Goal: Complete application form: Complete application form

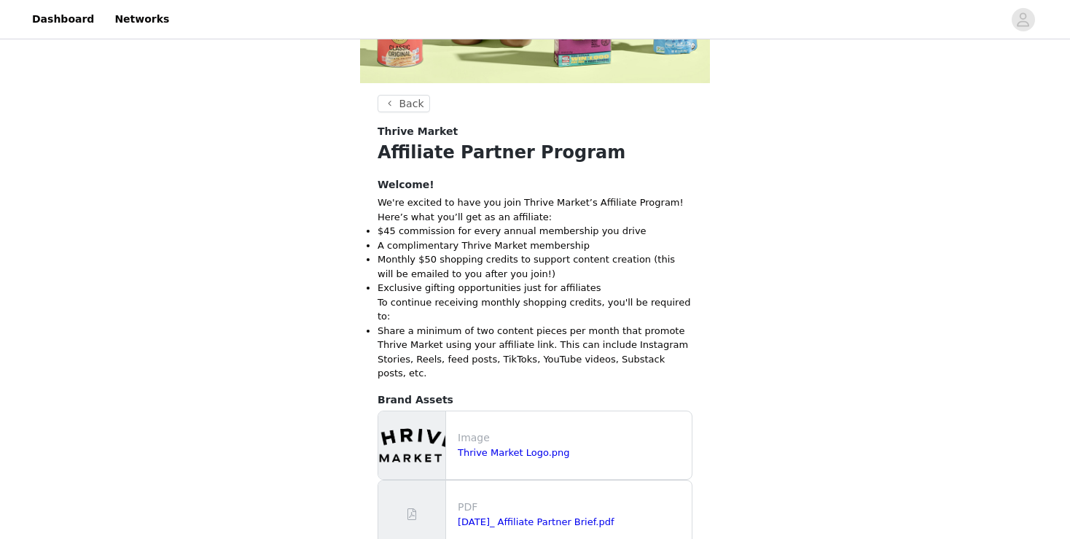
scroll to position [309, 0]
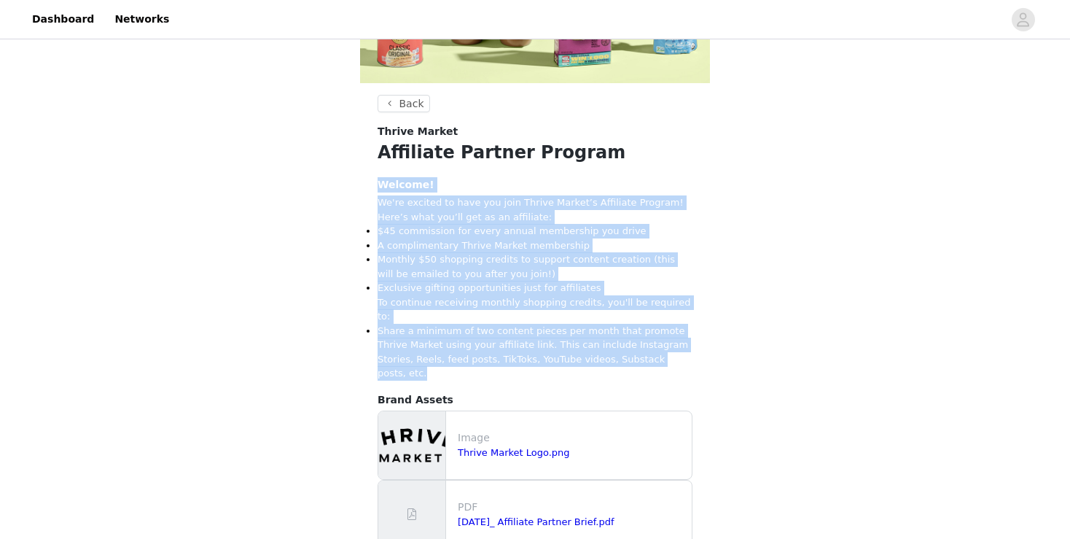
drag, startPoint x: 612, startPoint y: 345, endPoint x: 373, endPoint y: 190, distance: 284.7
click at [373, 190] on section "Back Thrive Market Affiliate Partner Program Welcome! We're excited to have you…" at bounding box center [535, 371] width 350 height 553
copy div "Welcome! We're excited to have you join Thrive Market’s Affiliate Program! Here…"
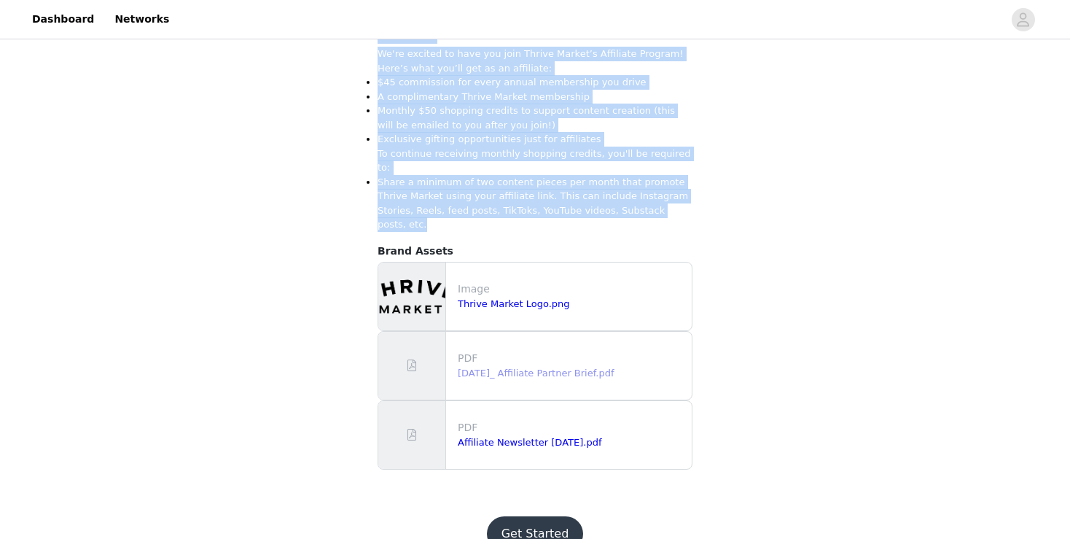
click at [483, 367] on link "[DATE]_ Affiliate Partner Brief.pdf" at bounding box center [536, 372] width 157 height 11
click at [512, 516] on button "Get Started" at bounding box center [535, 533] width 97 height 35
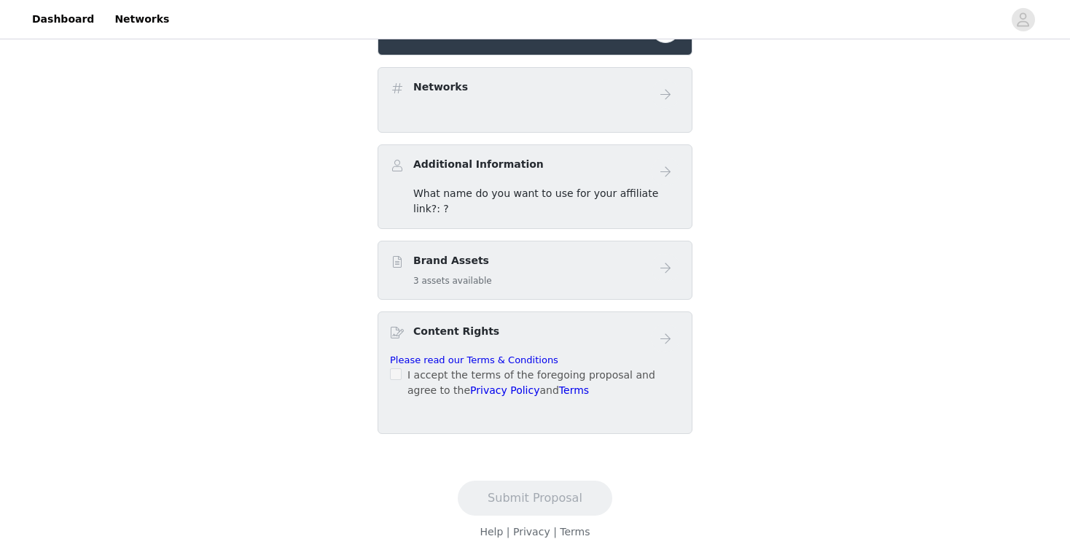
scroll to position [440, 0]
click at [440, 274] on h5 "3 assets available" at bounding box center [452, 280] width 79 height 13
click at [593, 190] on span "What name do you want to use for your affiliate link?: ?" at bounding box center [535, 200] width 245 height 27
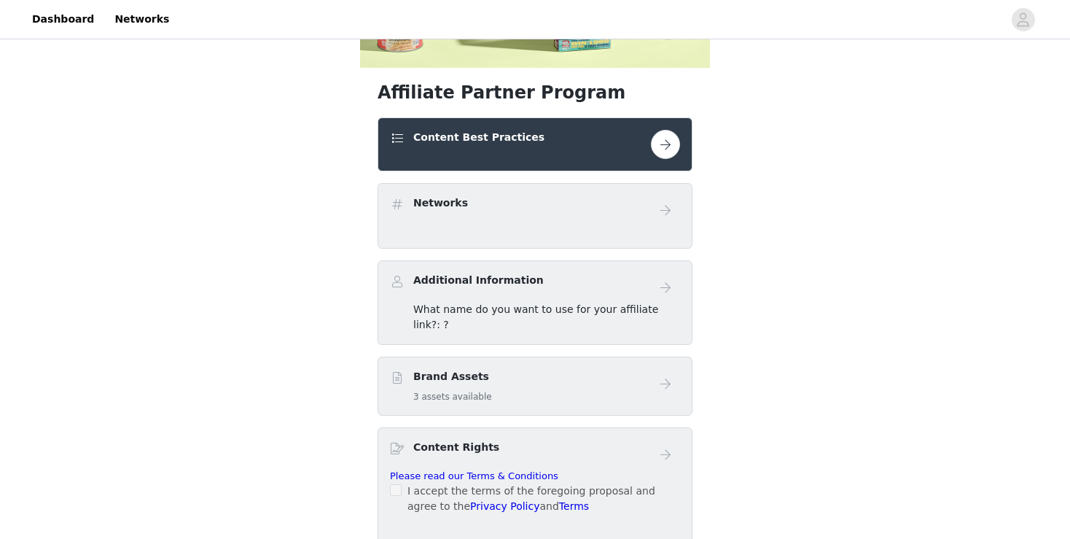
scroll to position [324, 0]
click at [606, 216] on div "Networks" at bounding box center [520, 206] width 261 height 21
click at [589, 146] on div "Content Best Practices" at bounding box center [520, 140] width 261 height 21
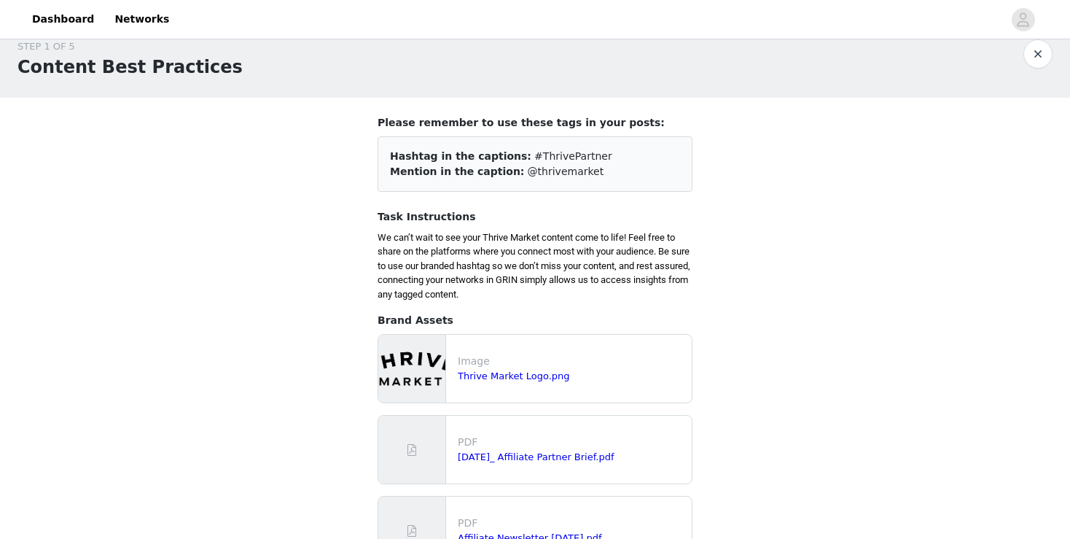
scroll to position [20, 0]
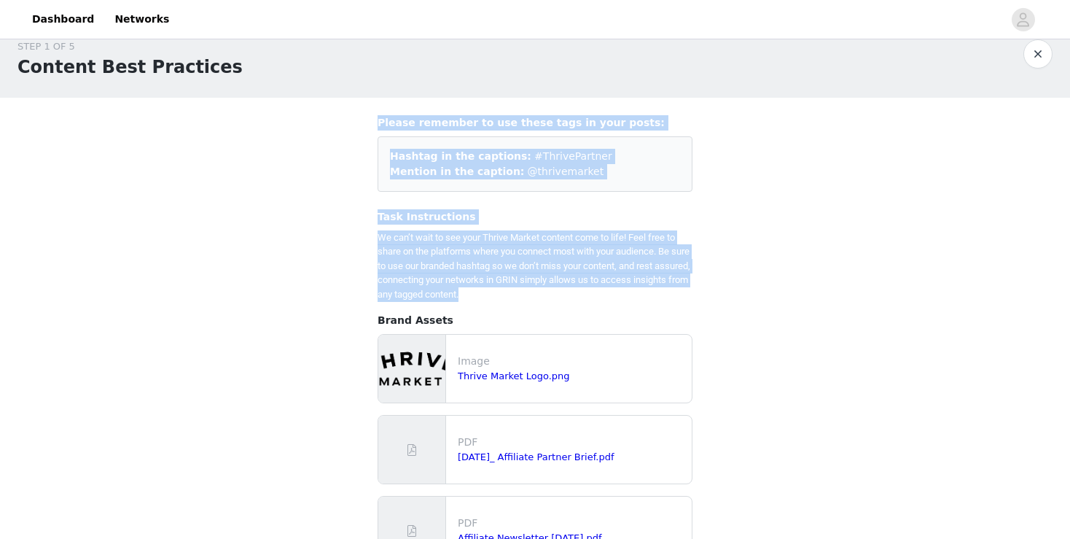
drag, startPoint x: 364, startPoint y: 121, endPoint x: 523, endPoint y: 294, distance: 234.7
click at [523, 294] on section "Please remember to use these tags in your posts: Hashtag in the captions: #Thri…" at bounding box center [535, 346] width 350 height 497
copy div "Please remember to use these tags in your posts: Hashtag in the captions: #Thri…"
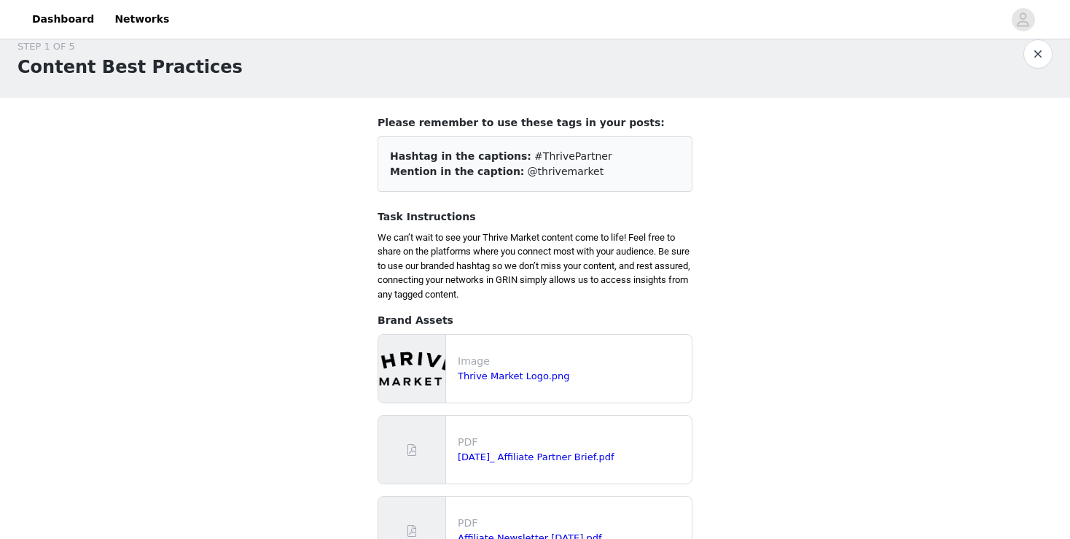
click at [351, 436] on div "STEP 1 OF 5 Content Best Practices Please remember to use these tags in your po…" at bounding box center [535, 308] width 1070 height 572
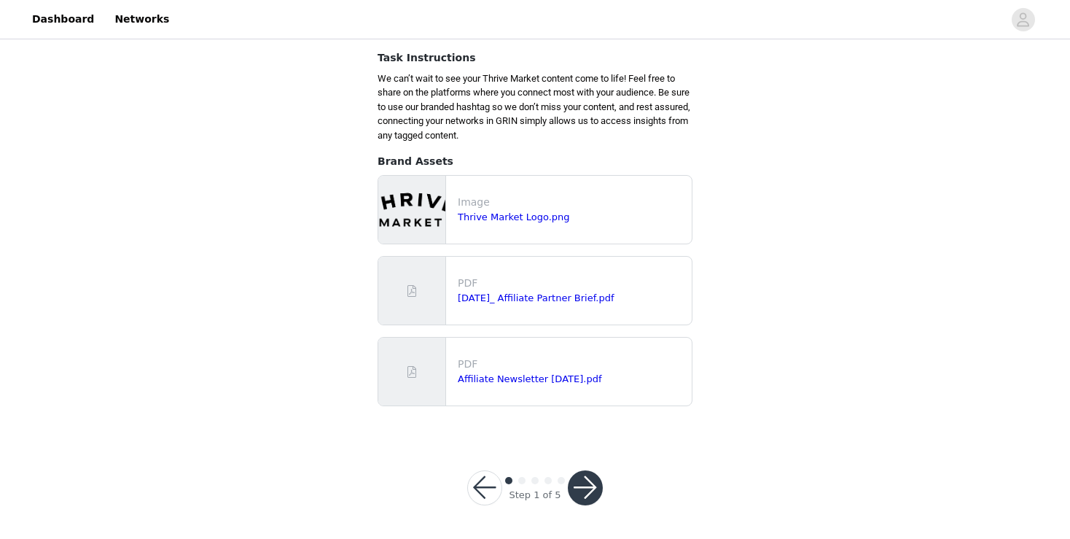
click at [575, 490] on button "button" at bounding box center [585, 487] width 35 height 35
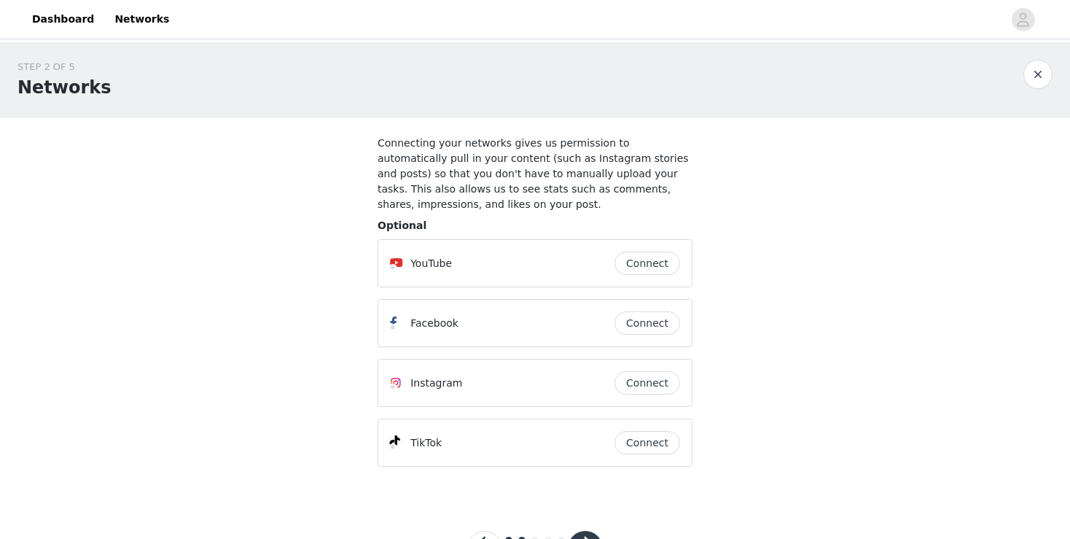
click at [591, 531] on button "button" at bounding box center [585, 548] width 35 height 35
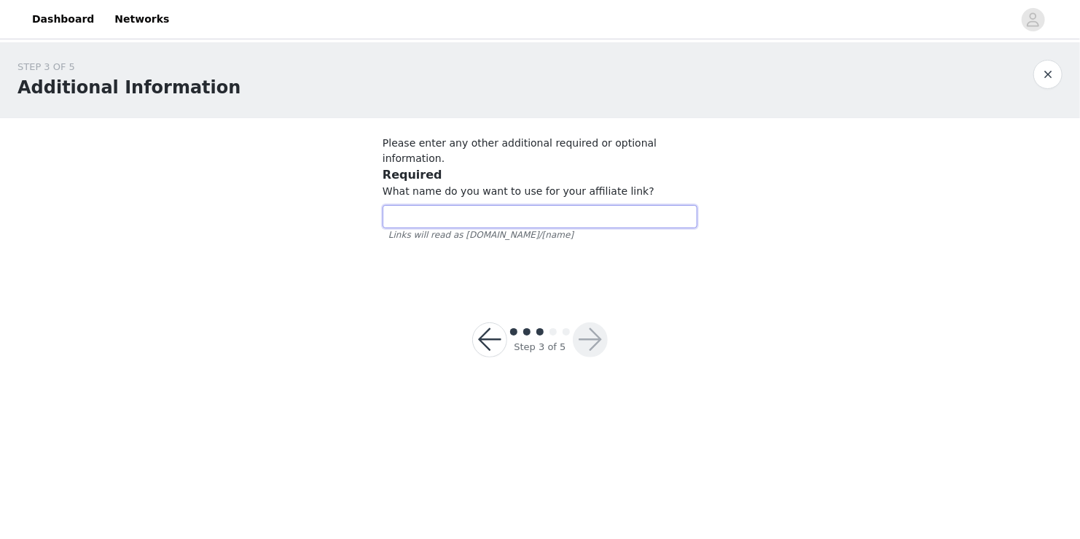
click at [418, 205] on input "text" at bounding box center [540, 216] width 315 height 23
type input "ф"
type input "abvgd"
click at [585, 327] on button "button" at bounding box center [590, 339] width 35 height 35
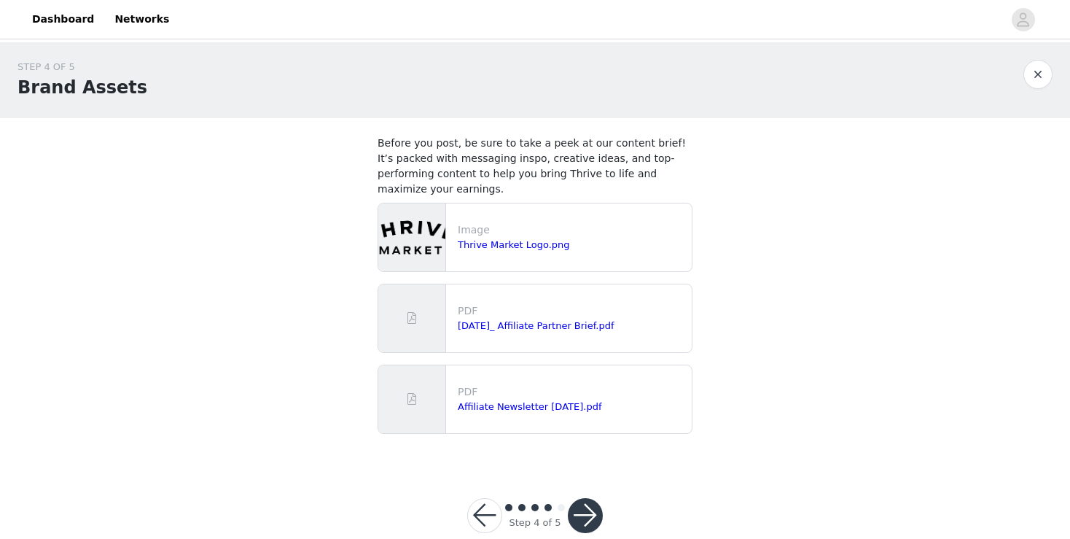
click at [588, 498] on button "button" at bounding box center [585, 515] width 35 height 35
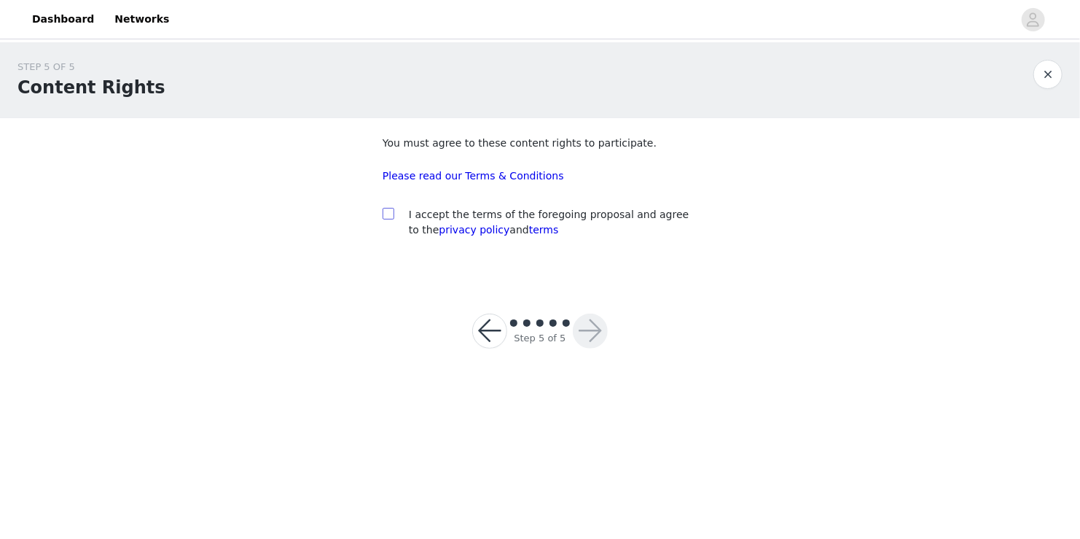
click at [385, 213] on input "checkbox" at bounding box center [388, 213] width 10 height 10
checkbox input "true"
click at [596, 328] on button "button" at bounding box center [590, 330] width 35 height 35
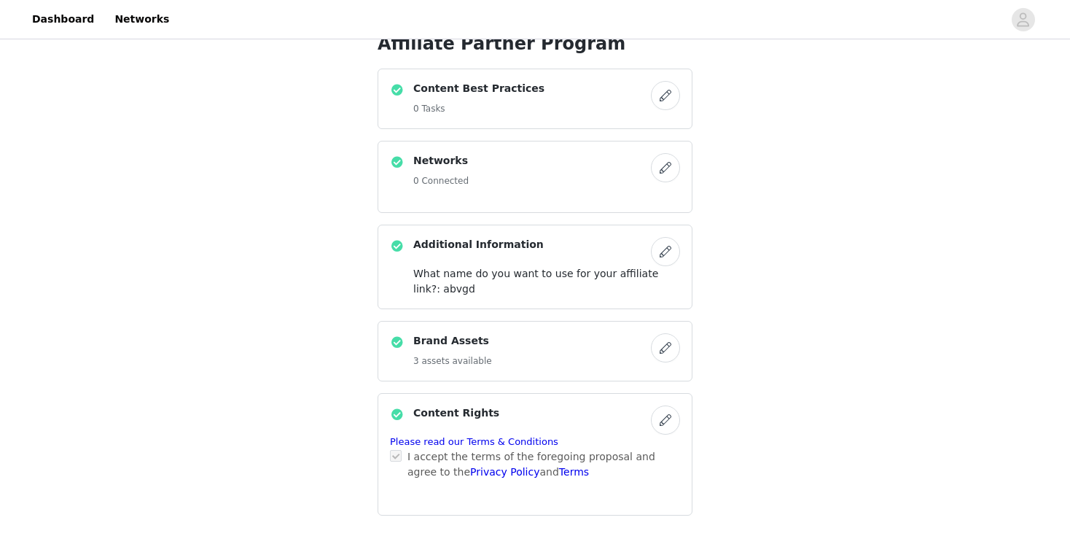
scroll to position [471, 0]
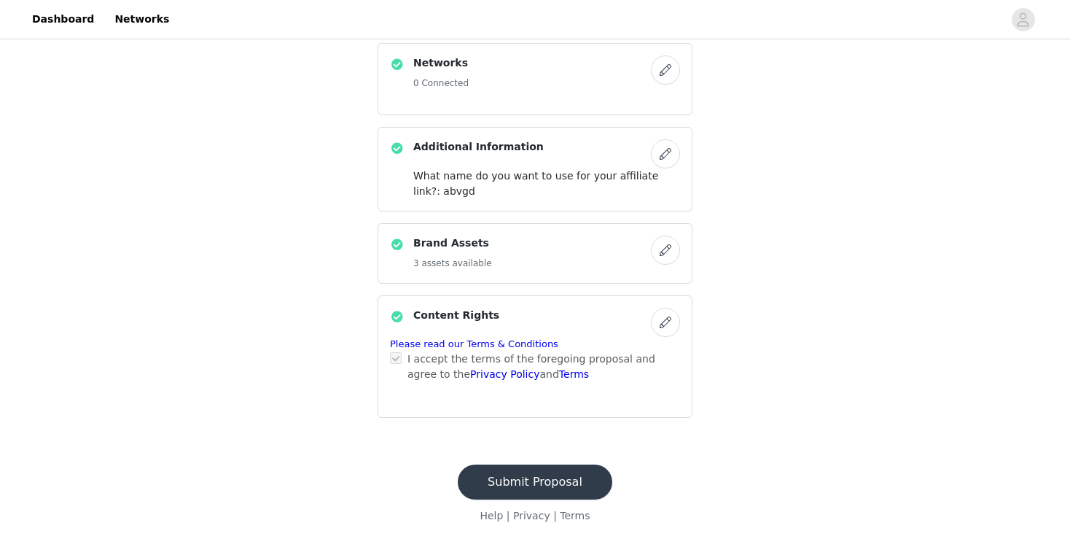
click at [546, 474] on button "Submit Proposal" at bounding box center [535, 481] width 155 height 35
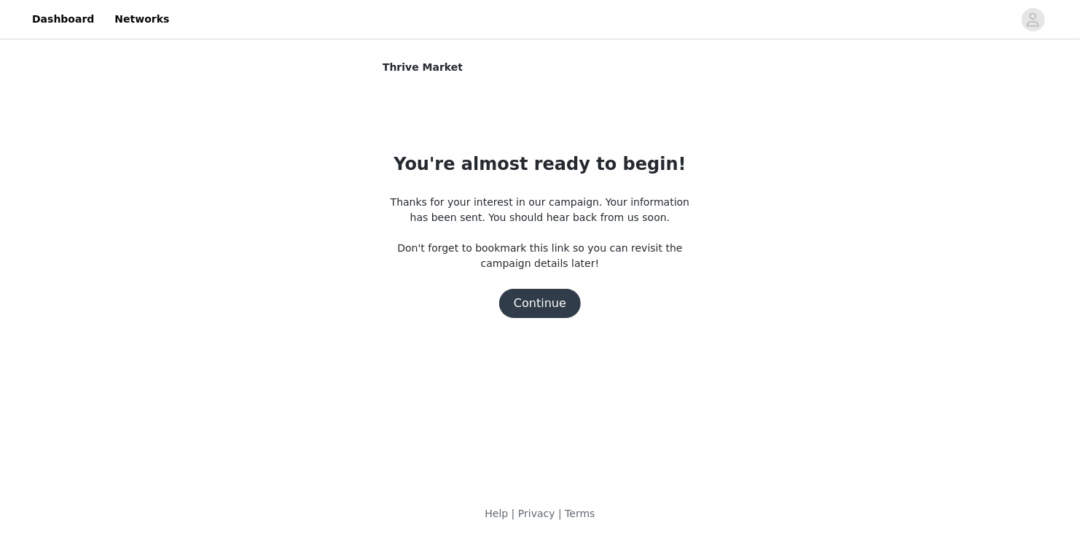
click at [535, 303] on button "Continue" at bounding box center [540, 303] width 82 height 29
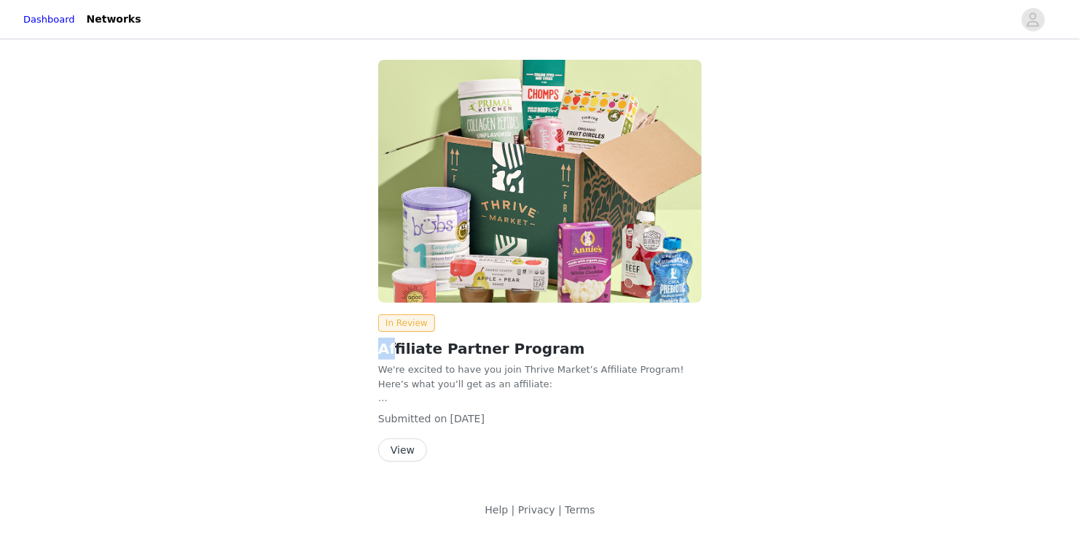
drag, startPoint x: 378, startPoint y: 351, endPoint x: 393, endPoint y: 356, distance: 15.4
click at [393, 356] on h2 "Affiliate Partner Program" at bounding box center [540, 349] width 324 height 22
click at [387, 396] on div "We're excited to have you join Thrive Market’s Affiliate Program! Here’s what y…" at bounding box center [540, 383] width 324 height 43
click at [397, 451] on button "View" at bounding box center [402, 449] width 49 height 23
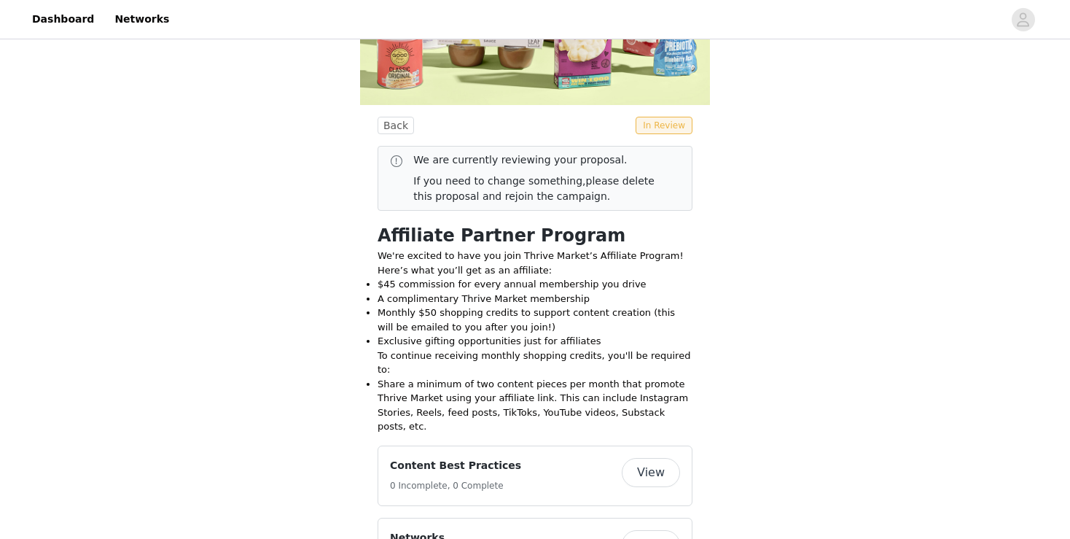
scroll to position [286, 0]
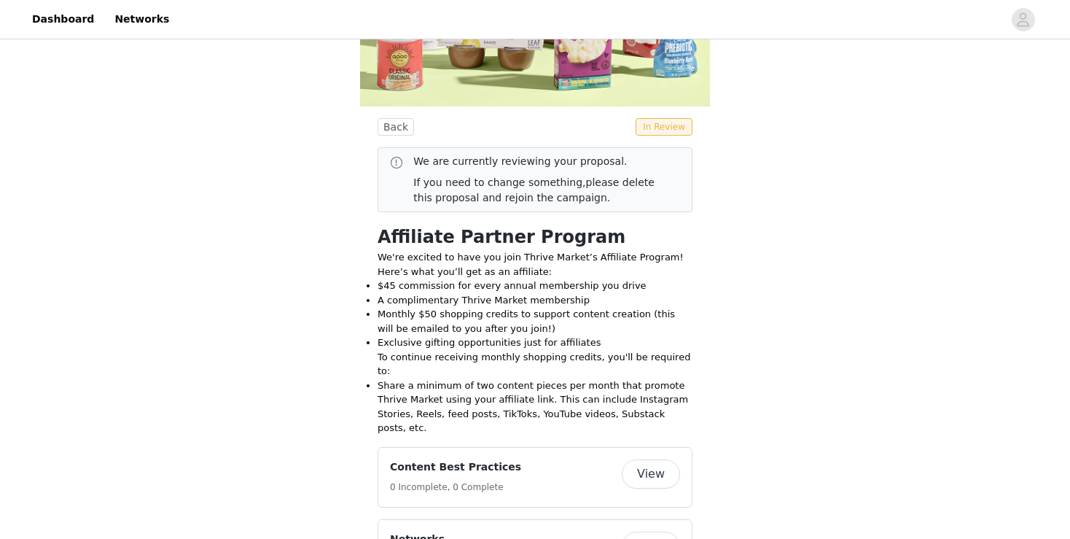
drag, startPoint x: 570, startPoint y: 196, endPoint x: 412, endPoint y: 157, distance: 163.0
click at [412, 157] on div "We are currently reviewing your proposal. If you need to change something, plea…" at bounding box center [535, 180] width 292 height 52
copy div "We are currently reviewing your proposal. If you need to change something, plea…"
